Goal: Find specific page/section: Find specific page/section

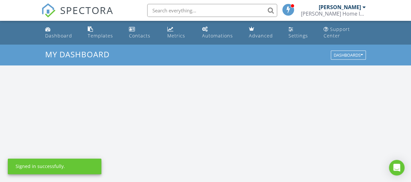
scroll to position [601, 421]
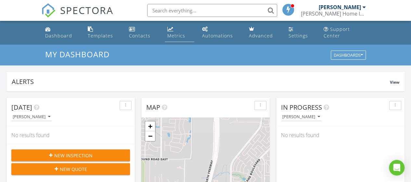
click at [176, 37] on div "Metrics" at bounding box center [176, 35] width 18 height 6
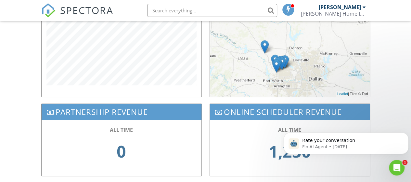
scroll to position [299, 0]
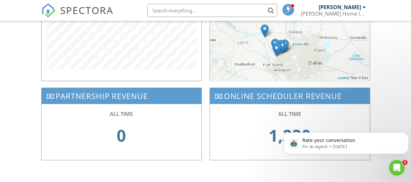
click at [408, 136] on icon "Dismiss notification" at bounding box center [407, 134] width 4 height 4
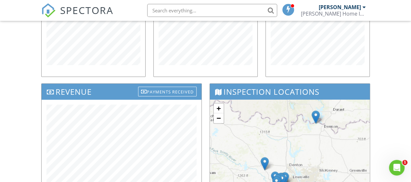
scroll to position [162, 0]
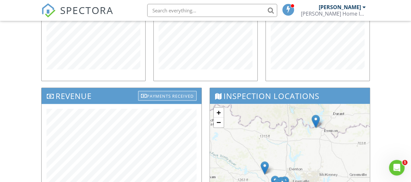
click at [179, 95] on div "Payments Received" at bounding box center [167, 96] width 58 height 10
